Goal: Information Seeking & Learning: Check status

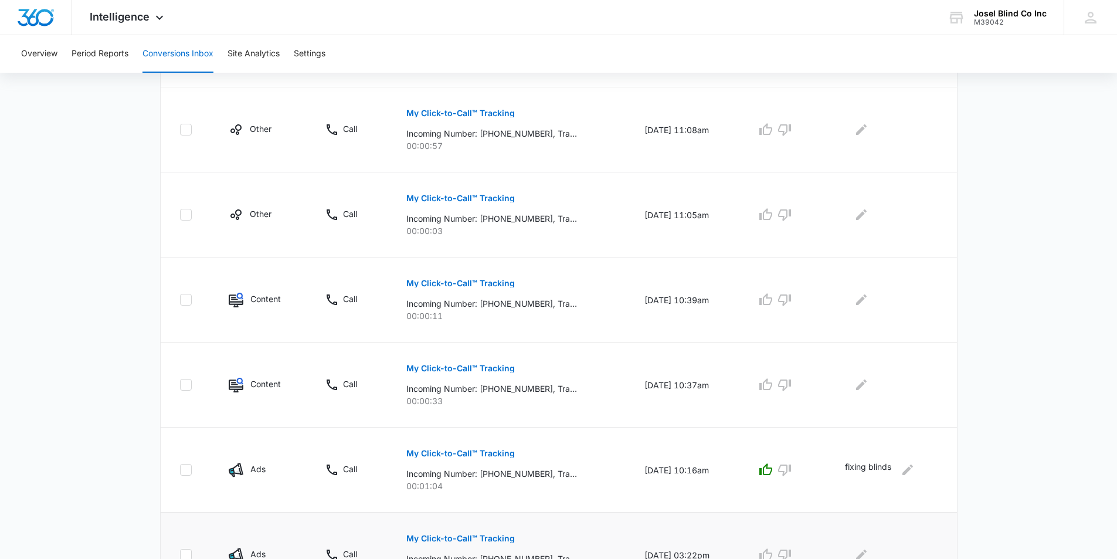
scroll to position [352, 0]
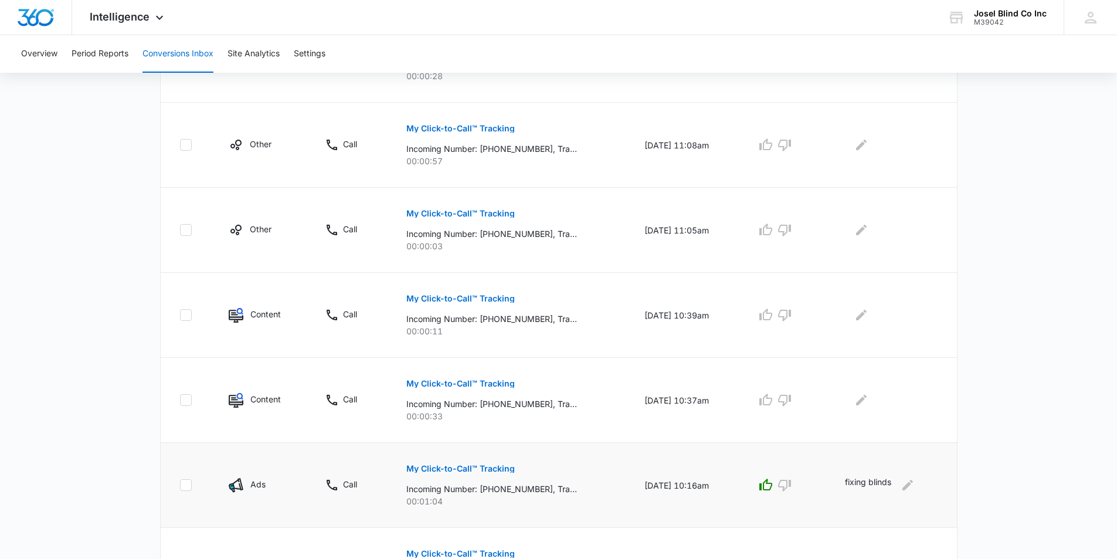
click at [242, 480] on div "Ads" at bounding box center [263, 485] width 68 height 15
click at [436, 493] on p "Incoming Number: [PHONE_NUMBER], Tracking Number: [PHONE_NUMBER], Ring To: [PHO…" at bounding box center [491, 489] width 171 height 12
click at [436, 494] on p "Incoming Number: [PHONE_NUMBER], Tracking Number: [PHONE_NUMBER], Ring To: [PHO…" at bounding box center [491, 489] width 171 height 12
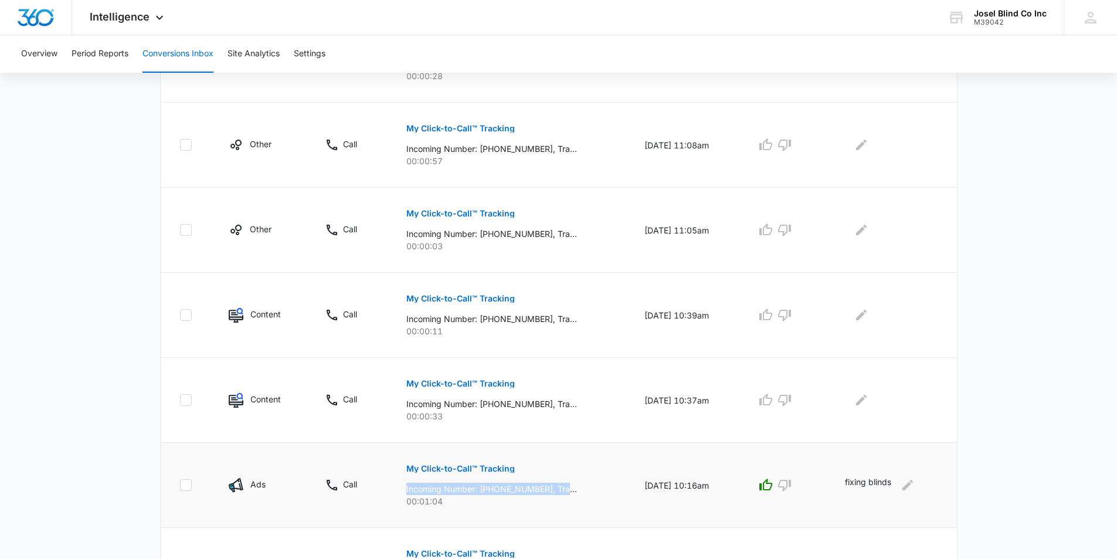
click at [436, 494] on p "Incoming Number: [PHONE_NUMBER], Tracking Number: [PHONE_NUMBER], Ring To: [PHO…" at bounding box center [491, 489] width 171 height 12
click at [358, 492] on td "Call" at bounding box center [351, 485] width 81 height 85
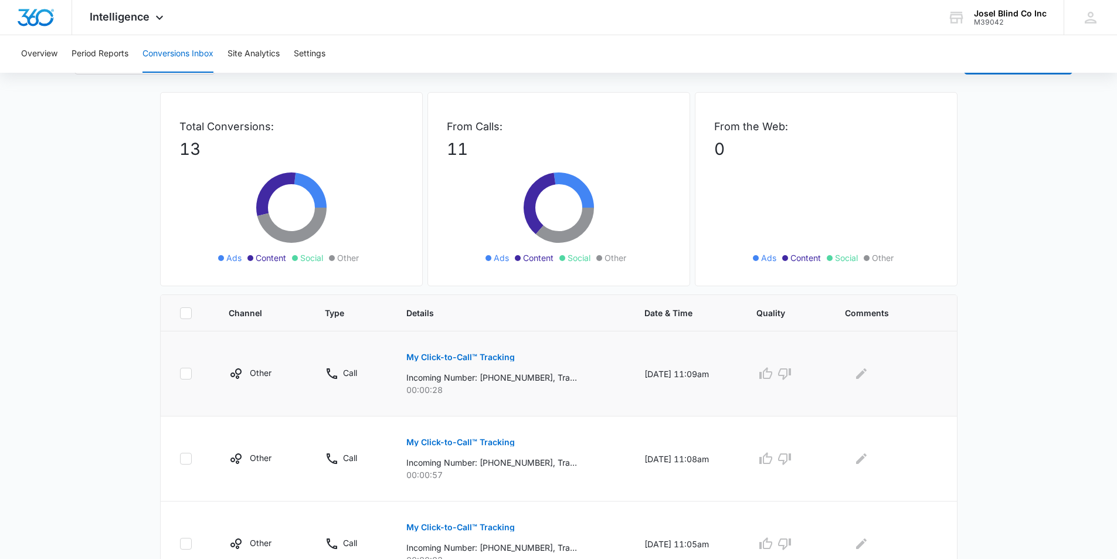
scroll to position [11, 0]
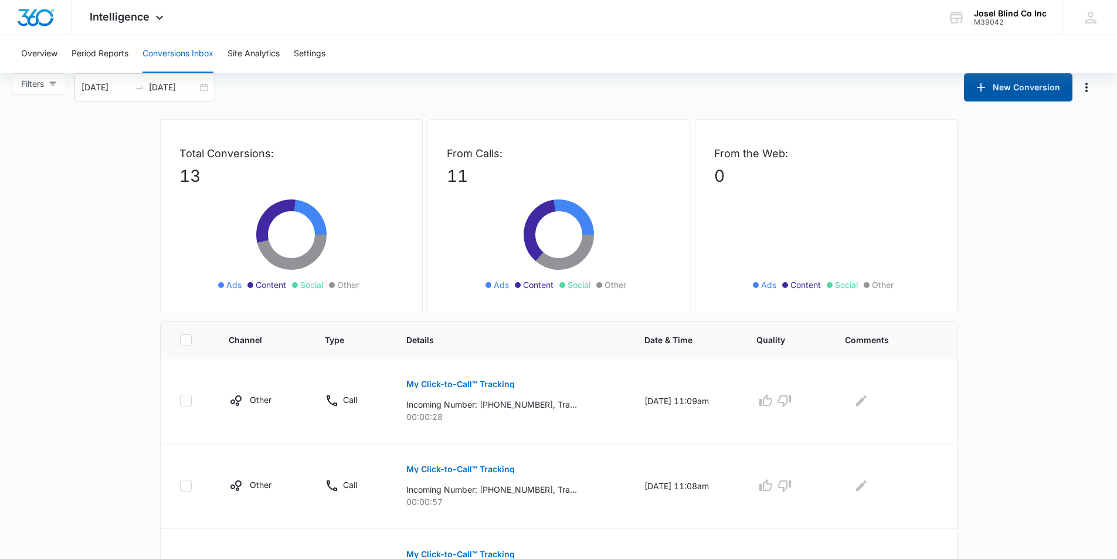
click at [998, 79] on button "New Conversion" at bounding box center [1018, 87] width 108 height 28
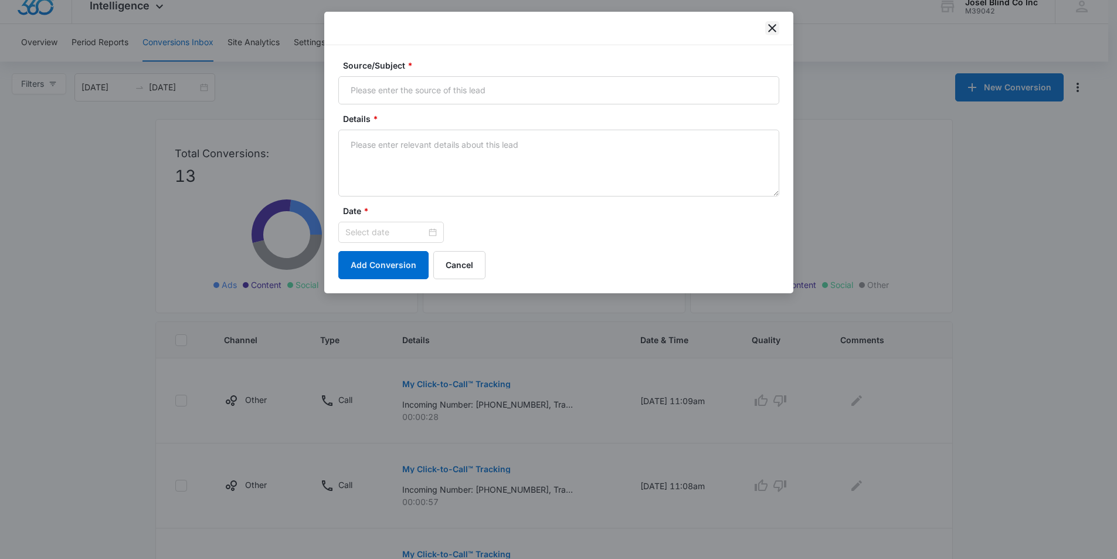
click at [766, 28] on icon "close" at bounding box center [772, 28] width 14 height 14
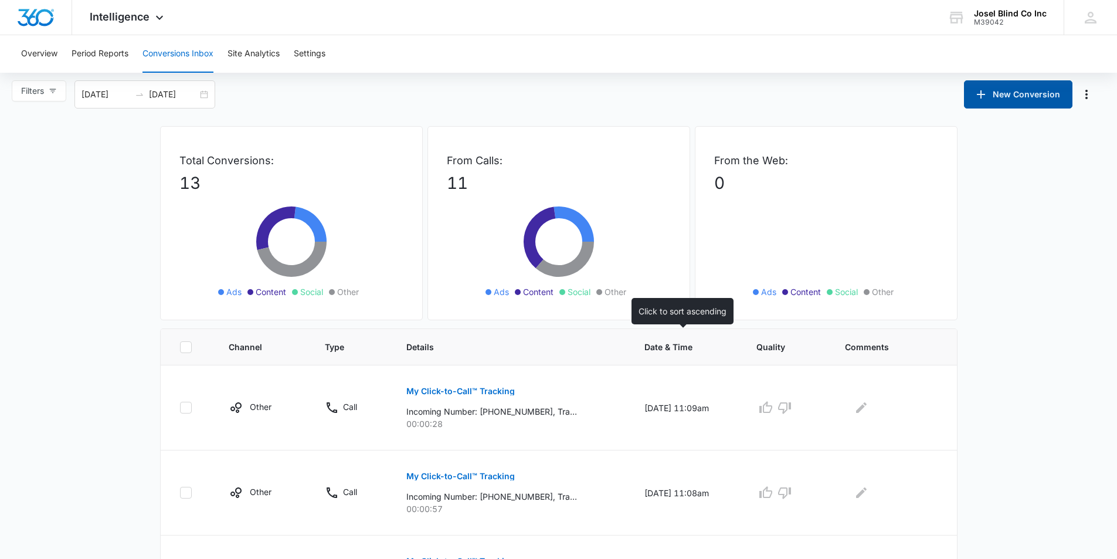
scroll to position [0, 0]
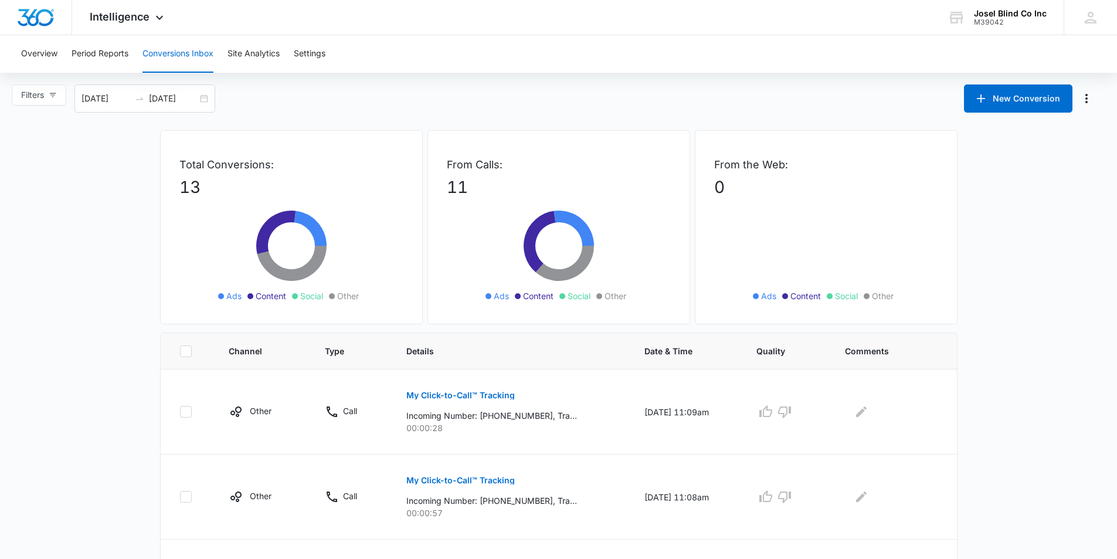
click at [501, 321] on div "From Calls: 11 Ads Content Social Other" at bounding box center [558, 227] width 263 height 194
click at [480, 286] on icon at bounding box center [559, 252] width 176 height 106
click at [480, 290] on ul "Ads Content Social Other" at bounding box center [559, 296] width 170 height 13
drag, startPoint x: 545, startPoint y: 290, endPoint x: 558, endPoint y: 278, distance: 17.8
click at [547, 288] on div "Ads Content Social Other" at bounding box center [559, 252] width 176 height 106
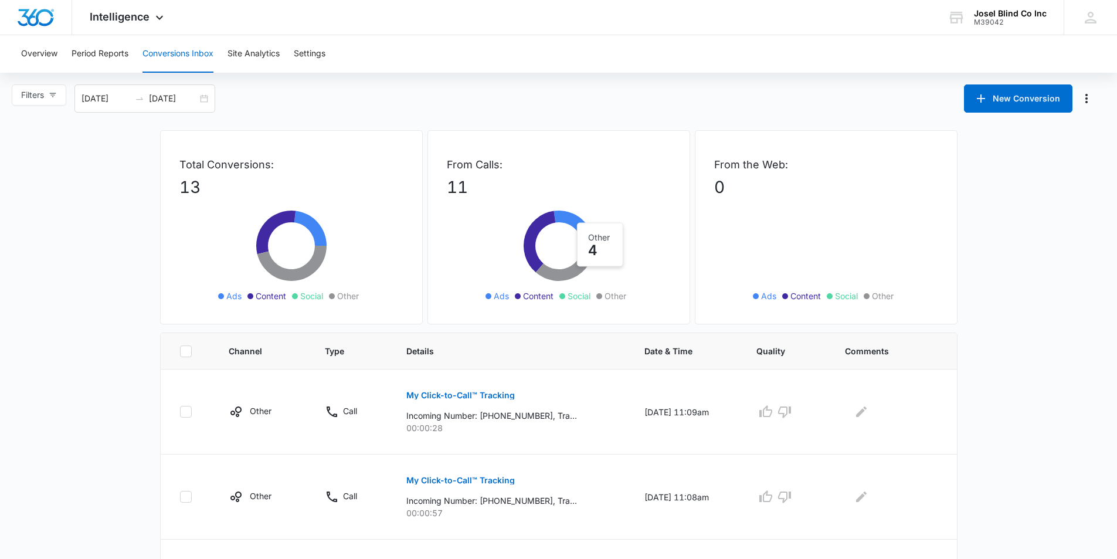
click at [560, 275] on icon at bounding box center [564, 263] width 58 height 35
click at [563, 276] on icon at bounding box center [564, 263] width 58 height 35
